Goal: Check status: Check status

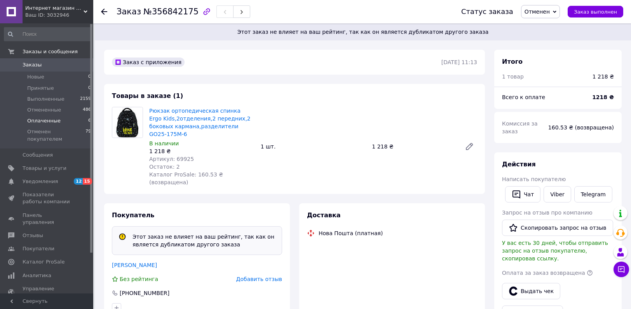
click at [51, 120] on span "Оплаченные" at bounding box center [43, 120] width 33 height 7
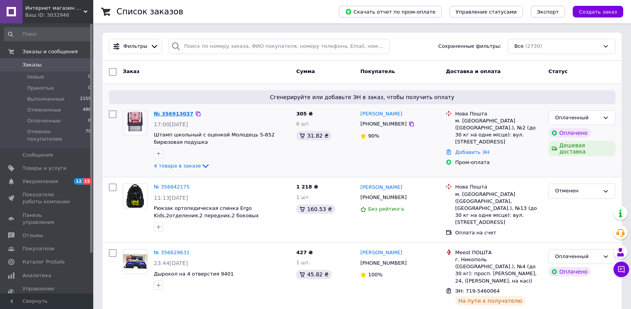
click at [172, 113] on link "№ 356913037" at bounding box center [174, 114] width 40 height 6
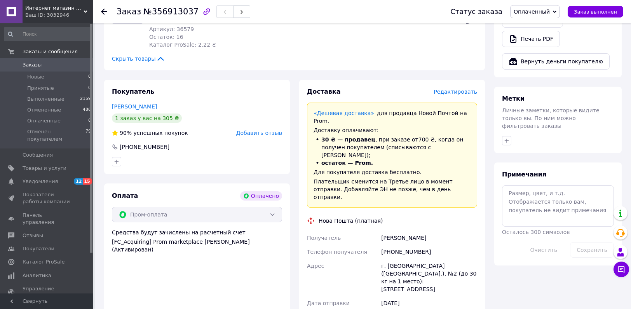
scroll to position [350, 0]
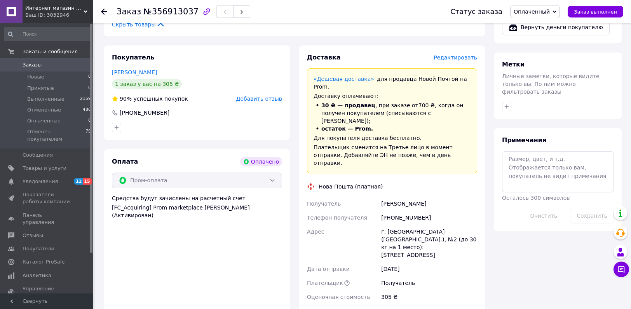
drag, startPoint x: 425, startPoint y: 172, endPoint x: 374, endPoint y: 175, distance: 51.7
click at [374, 197] on div "Получатель Іванова Вікторія Телефон получателя +380508530595 Адрес г. Карловка …" at bounding box center [391, 250] width 173 height 107
copy div "Получатель Іванова Вікторія"
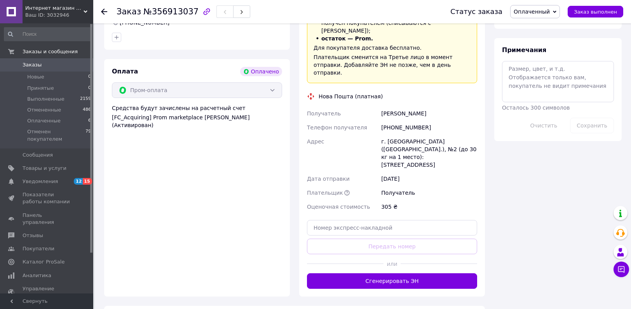
scroll to position [510, 0]
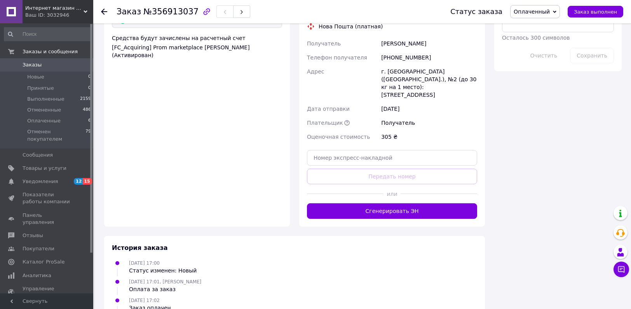
click at [369, 203] on button "Сгенерировать ЭН" at bounding box center [392, 211] width 170 height 16
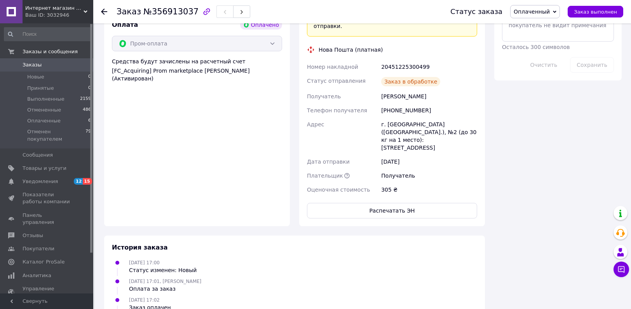
scroll to position [393, 0]
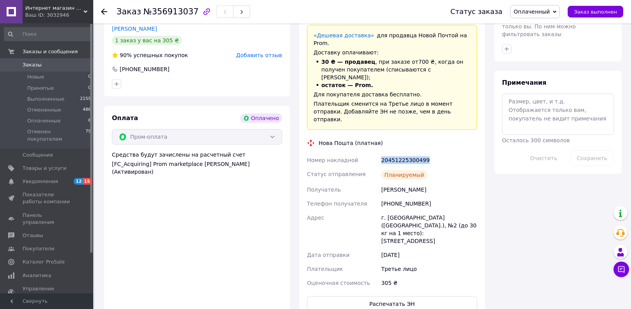
drag, startPoint x: 423, startPoint y: 129, endPoint x: 379, endPoint y: 130, distance: 43.5
click at [379, 153] on div "20451225300499" at bounding box center [428, 160] width 99 height 14
copy div "20451225300499"
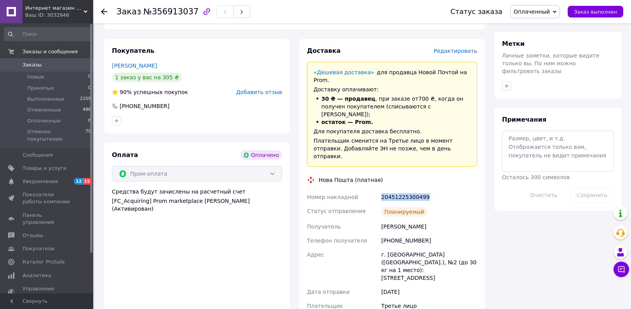
scroll to position [315, 0]
